Goal: Entertainment & Leisure: Consume media (video, audio)

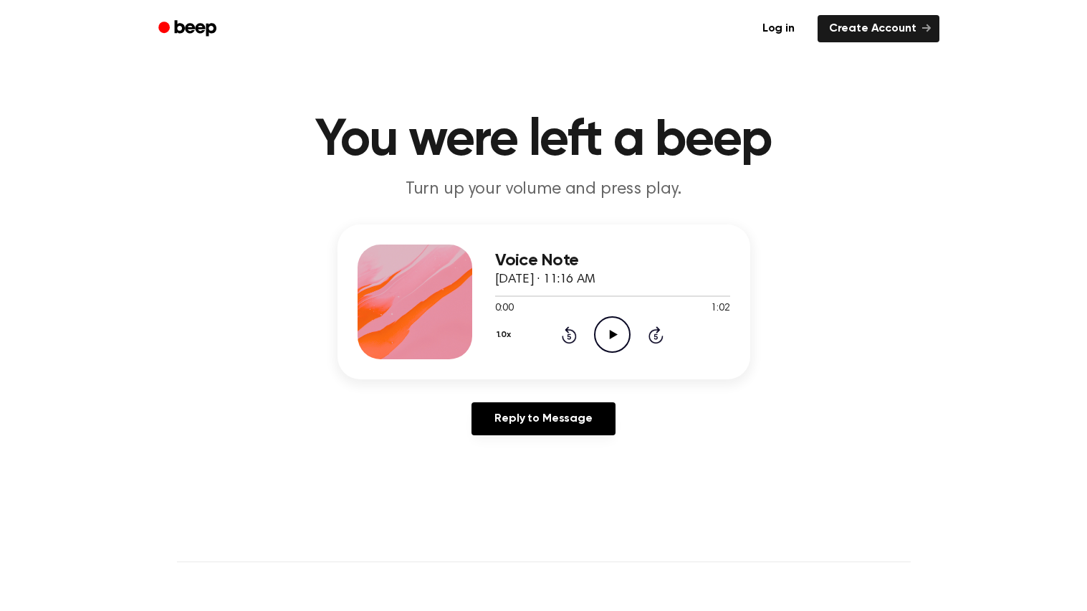
click at [603, 340] on icon "Play Audio" at bounding box center [612, 334] width 37 height 37
click at [617, 337] on icon "Pause Audio" at bounding box center [612, 334] width 37 height 37
click at [494, 296] on div "Voice Note [DATE] · 11:16 AM 0:43 1:02 Your browser does not support the [objec…" at bounding box center [543, 301] width 413 height 155
click at [497, 292] on div at bounding box center [612, 294] width 235 height 11
click at [611, 343] on icon "Play Audio" at bounding box center [612, 334] width 37 height 37
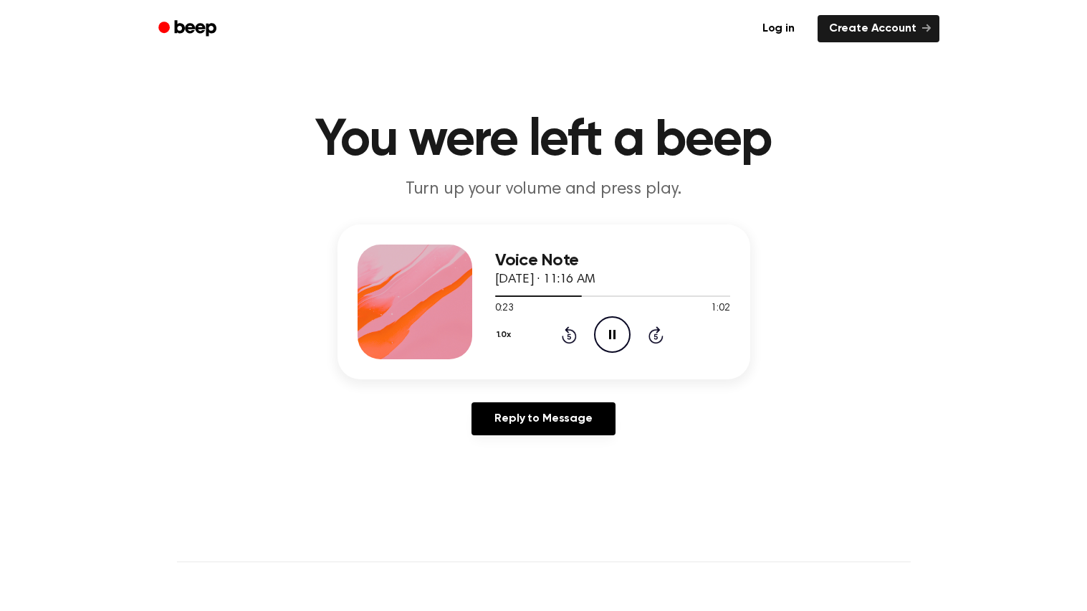
click at [618, 336] on icon "Pause Audio" at bounding box center [612, 334] width 37 height 37
click at [615, 343] on icon "Play Audio" at bounding box center [612, 334] width 37 height 37
click at [613, 327] on icon "Play Audio" at bounding box center [612, 334] width 37 height 37
click at [608, 326] on icon "Pause Audio" at bounding box center [612, 334] width 37 height 37
click at [618, 340] on icon "Play Audio" at bounding box center [612, 334] width 37 height 37
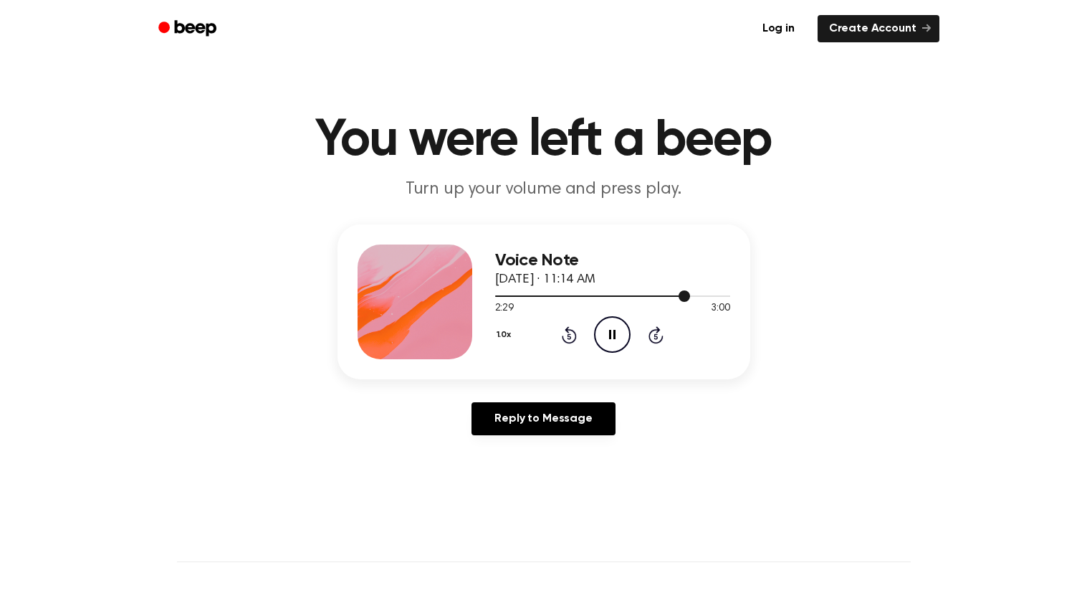
click at [666, 296] on div at bounding box center [593, 295] width 196 height 1
click at [607, 345] on icon "Pause Audio" at bounding box center [612, 334] width 37 height 37
click at [614, 332] on icon at bounding box center [614, 334] width 8 height 9
click at [612, 331] on icon at bounding box center [614, 334] width 8 height 9
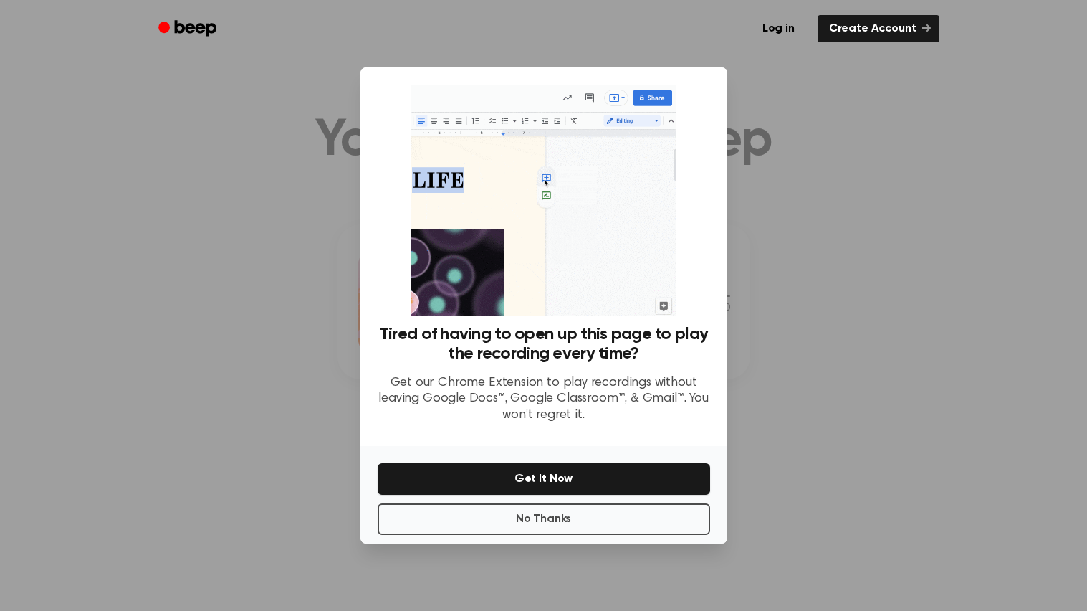
click at [786, 110] on div at bounding box center [543, 305] width 1087 height 611
click at [818, 166] on div at bounding box center [543, 305] width 1087 height 611
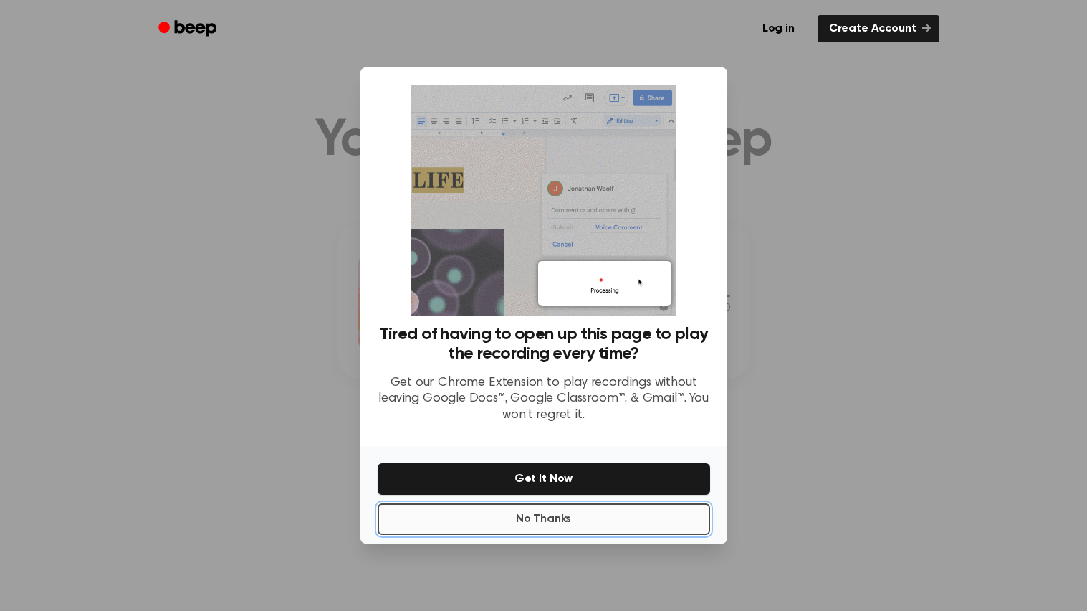
click at [545, 511] on button "No Thanks" at bounding box center [544, 519] width 332 height 32
